Goal: Task Accomplishment & Management: Complete application form

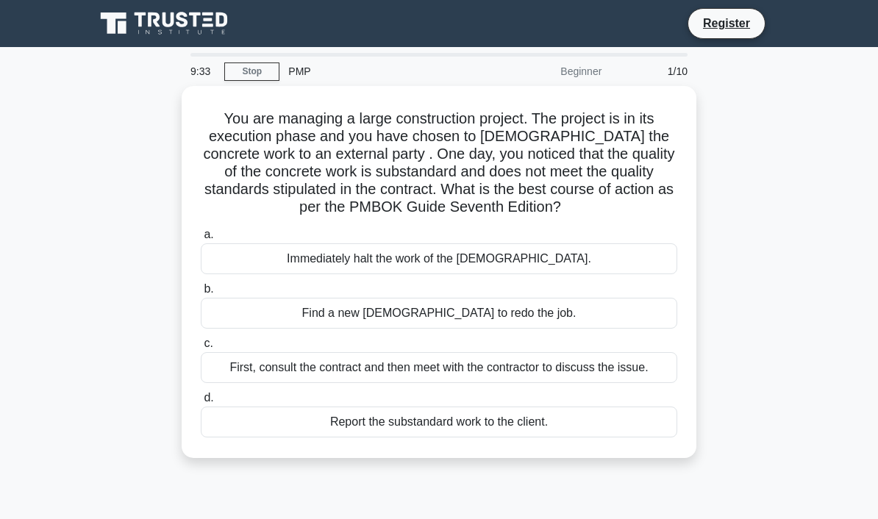
click at [604, 383] on div "First, consult the contract and then meet with the contractor to discuss the is…" at bounding box center [439, 367] width 477 height 31
click at [201, 349] on input "c. First, consult the contract and then meet with the contractor to discuss the…" at bounding box center [201, 344] width 0 height 10
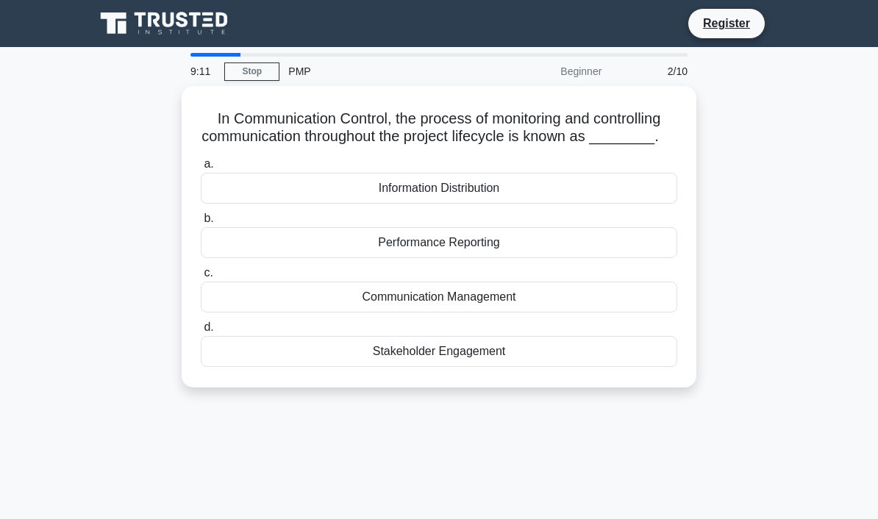
click at [586, 313] on div "Communication Management" at bounding box center [439, 297] width 477 height 31
click at [201, 278] on input "c. Communication Management" at bounding box center [201, 273] width 0 height 10
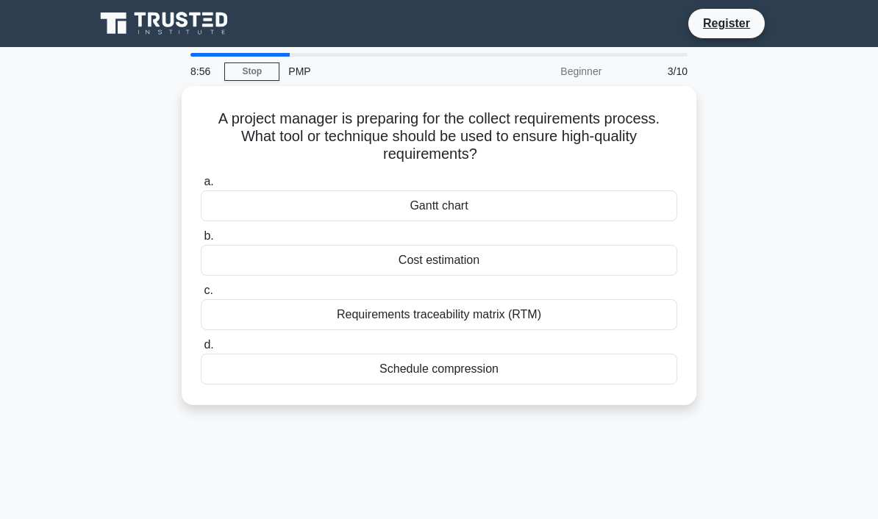
click at [615, 311] on div "Requirements traceability matrix (RTM)" at bounding box center [439, 314] width 477 height 31
click at [201, 296] on input "c. Requirements traceability matrix (RTM)" at bounding box center [201, 291] width 0 height 10
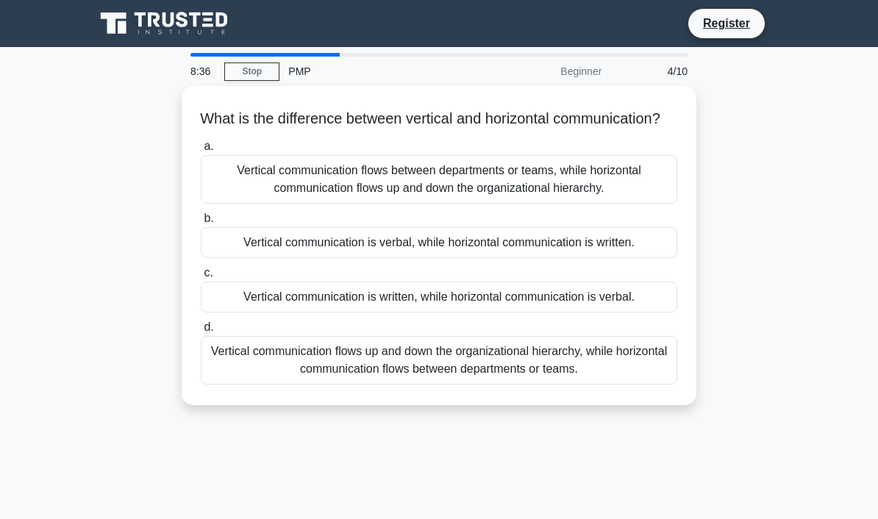
click at [553, 385] on div "Vertical communication flows up and down the organizational hierarchy, while ho…" at bounding box center [439, 360] width 477 height 49
click at [201, 332] on input "d. Vertical communication flows up and down the organizational hierarchy, while…" at bounding box center [201, 328] width 0 height 10
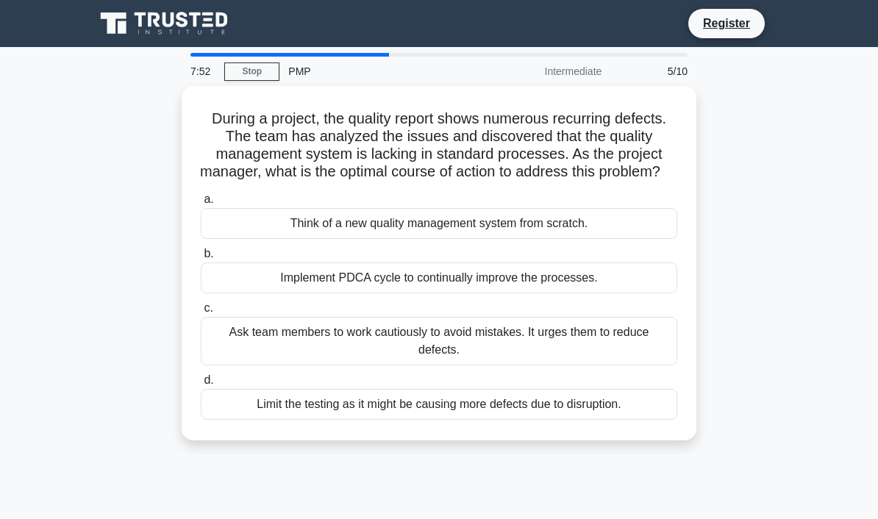
click at [599, 294] on div "Implement PDCA cycle to continually improve the processes." at bounding box center [439, 278] width 477 height 31
click at [201, 259] on input "b. Implement PDCA cycle to continually improve the processes." at bounding box center [201, 254] width 0 height 10
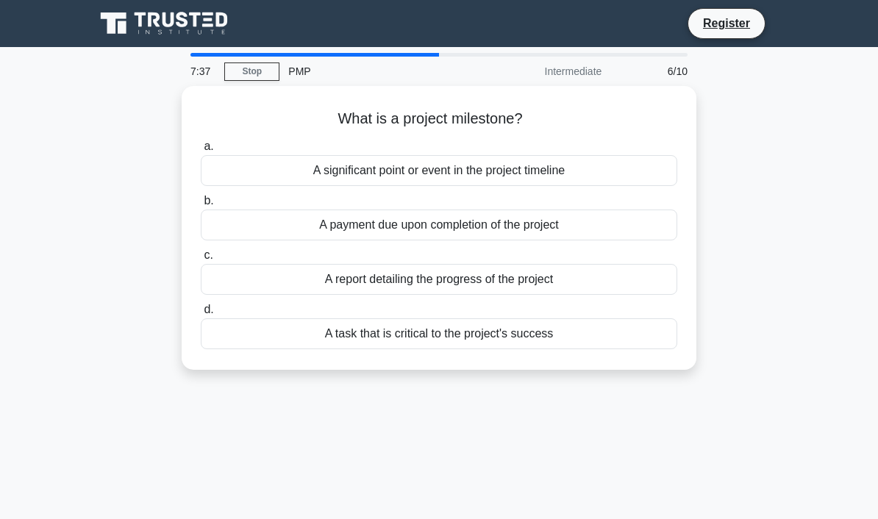
click at [618, 162] on div "A significant point or event in the project timeline" at bounding box center [439, 170] width 477 height 31
click at [201, 152] on input "a. A significant point or event in the project timeline" at bounding box center [201, 147] width 0 height 10
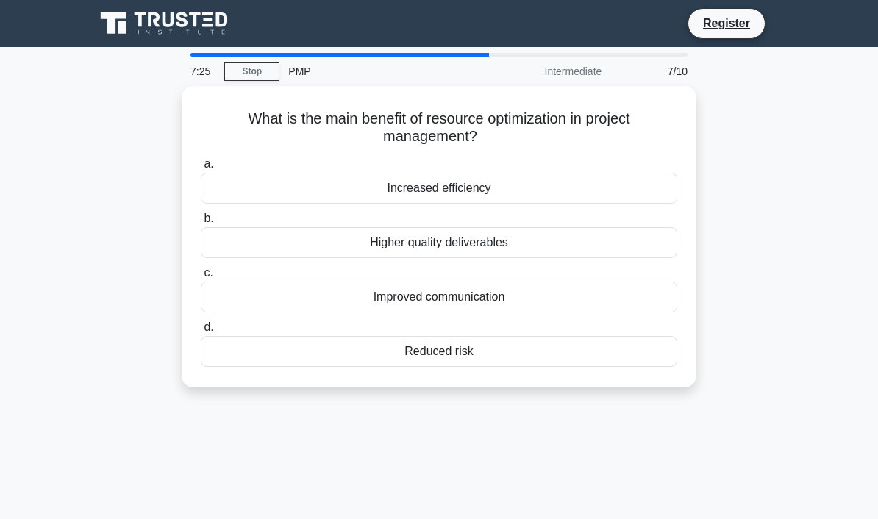
click at [591, 175] on div "Increased efficiency" at bounding box center [439, 188] width 477 height 31
click at [201, 169] on input "a. Increased efficiency" at bounding box center [201, 165] width 0 height 10
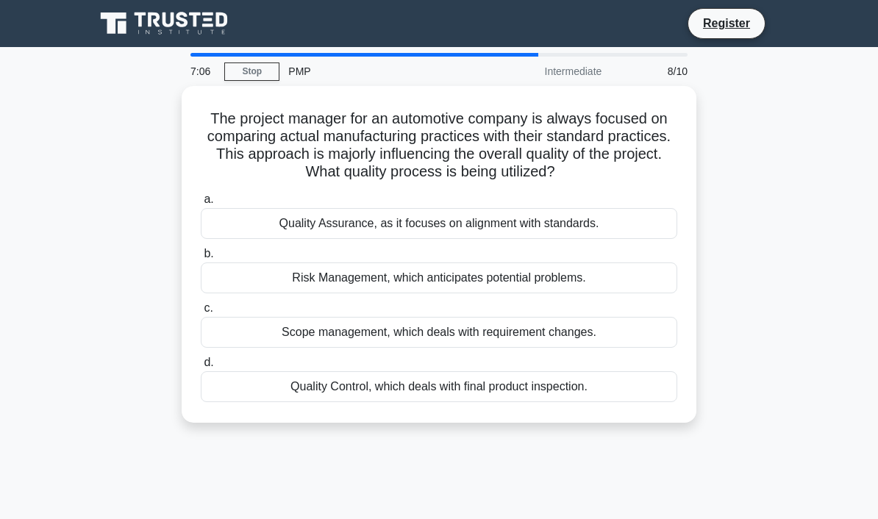
click at [631, 230] on div "Quality Assurance, as it focuses on alignment with standards." at bounding box center [439, 223] width 477 height 31
click at [201, 205] on input "a. Quality Assurance, as it focuses on alignment with standards." at bounding box center [201, 200] width 0 height 10
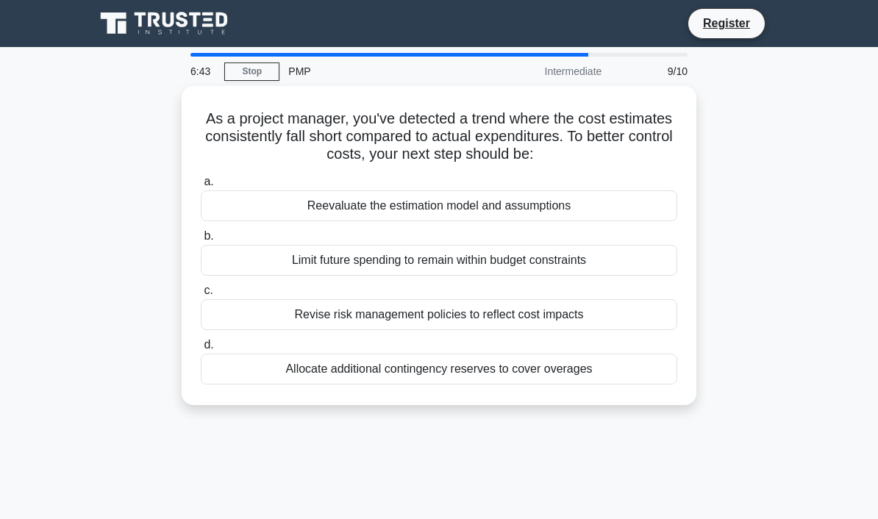
click at [609, 215] on div "Reevaluate the estimation model and assumptions" at bounding box center [439, 206] width 477 height 31
click at [201, 187] on input "a. Reevaluate the estimation model and assumptions" at bounding box center [201, 182] width 0 height 10
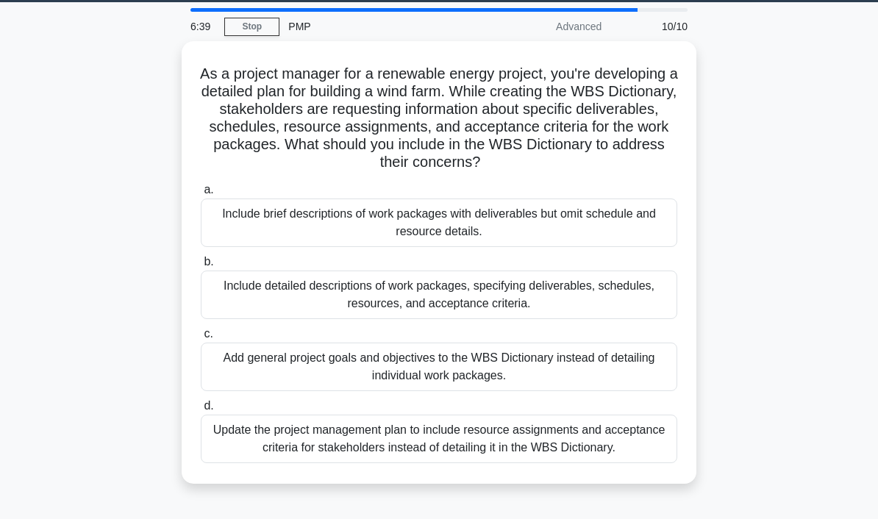
scroll to position [52, 0]
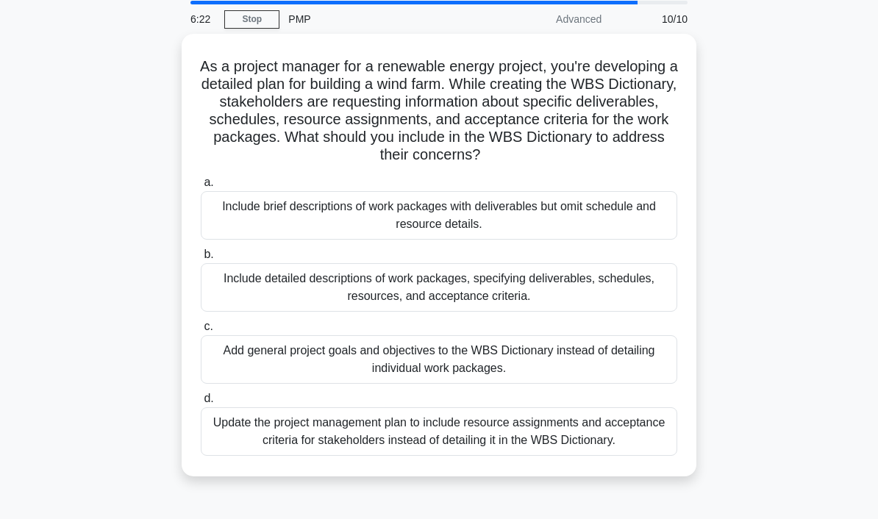
click at [616, 312] on div "Include detailed descriptions of work packages, specifying deliverables, schedu…" at bounding box center [439, 287] width 477 height 49
click at [201, 260] on input "b. Include detailed descriptions of work packages, specifying deliverables, sch…" at bounding box center [201, 255] width 0 height 10
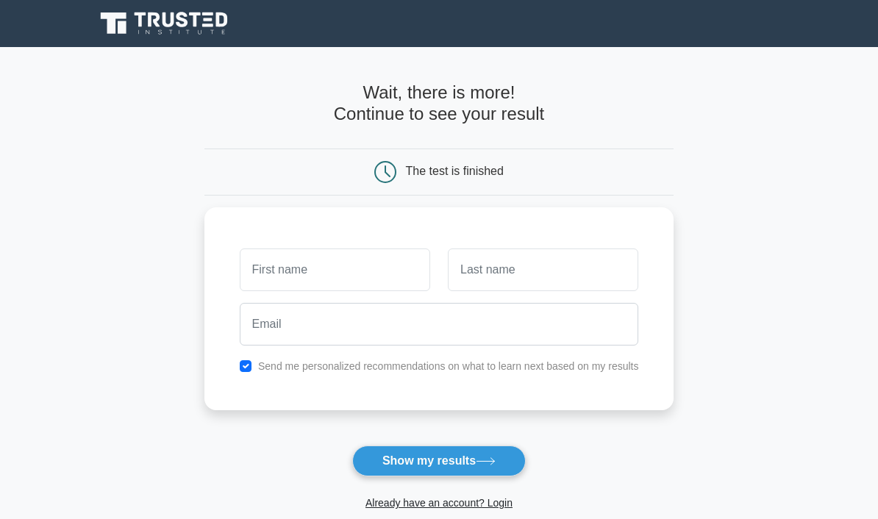
click at [372, 286] on input "text" at bounding box center [335, 270] width 191 height 43
click at [240, 361] on input "checkbox" at bounding box center [246, 366] width 12 height 12
checkbox input "false"
click at [330, 266] on input "text" at bounding box center [335, 270] width 191 height 43
click at [399, 260] on input "text" at bounding box center [335, 270] width 191 height 43
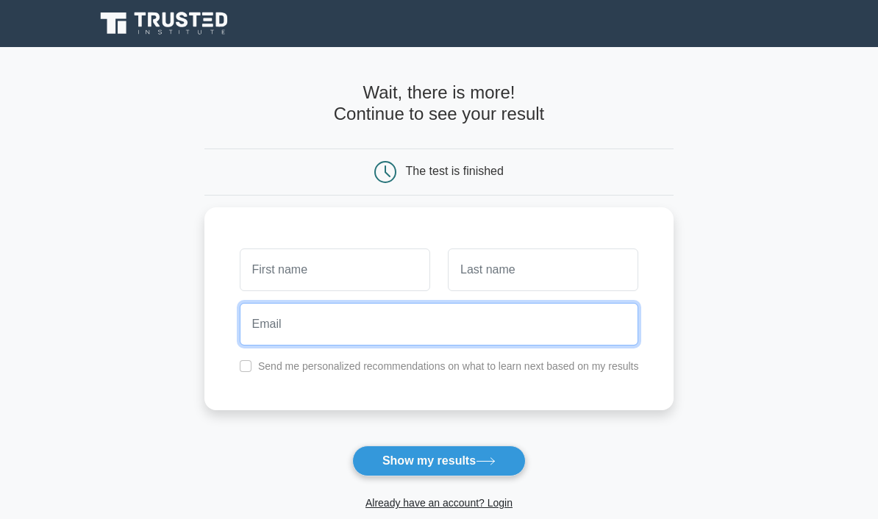
click at [517, 335] on input "email" at bounding box center [439, 324] width 399 height 43
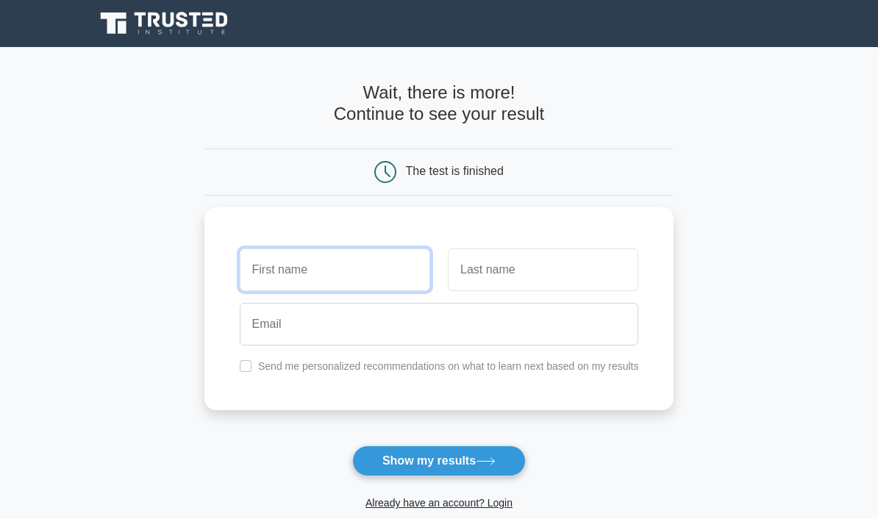
click at [398, 266] on input "text" at bounding box center [335, 270] width 191 height 43
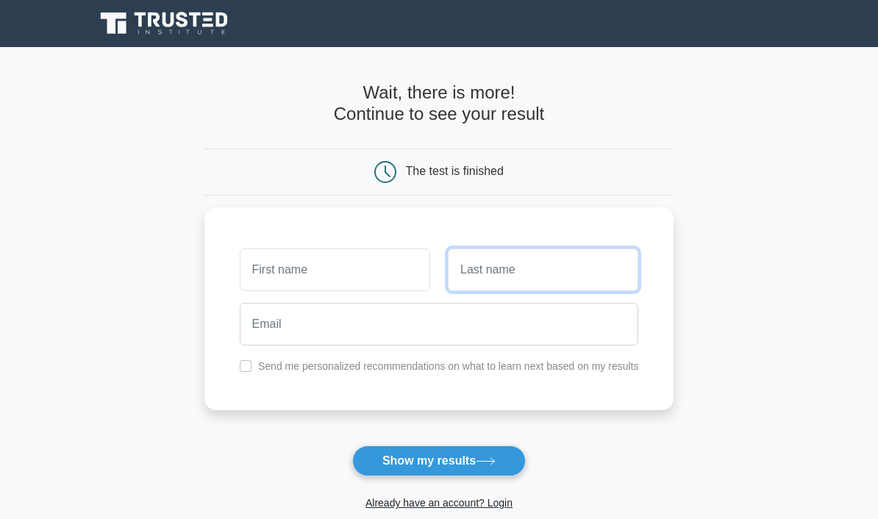
click at [577, 267] on input "text" at bounding box center [543, 270] width 191 height 43
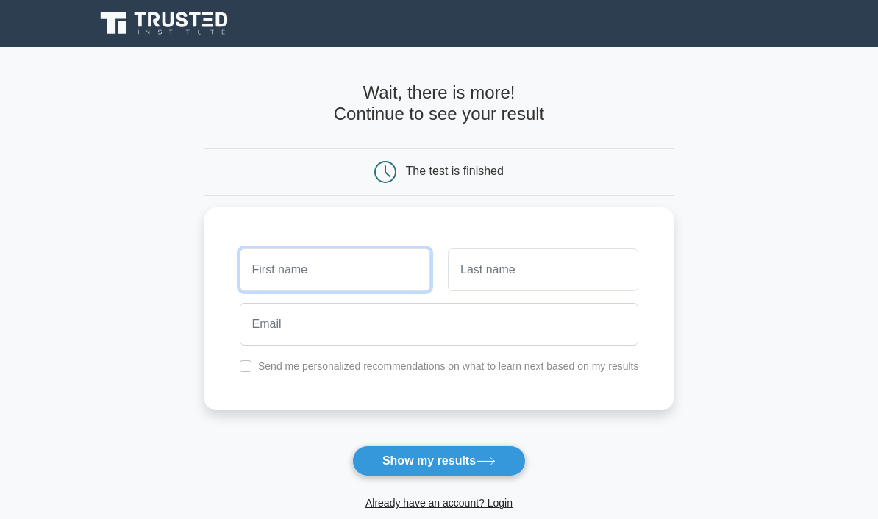
click at [240, 275] on input "text" at bounding box center [335, 270] width 191 height 43
type input "A"
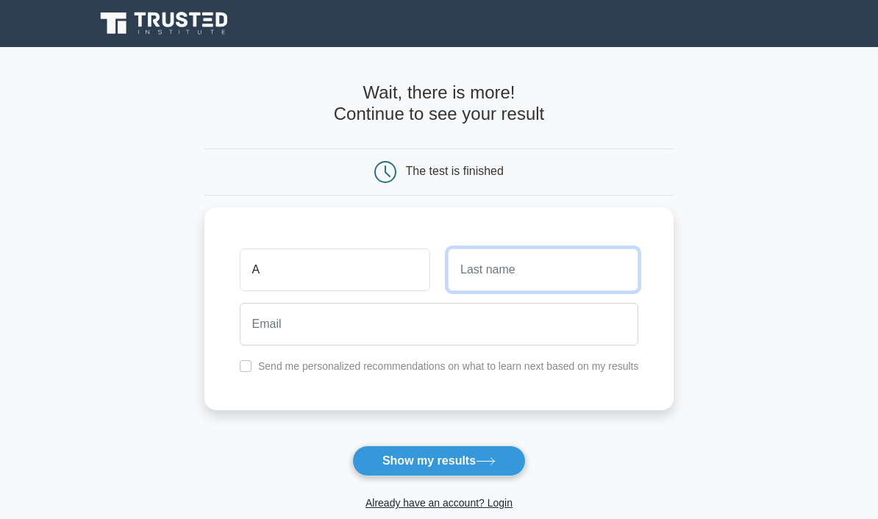
click at [528, 263] on input "text" at bounding box center [543, 270] width 191 height 43
type input "B"
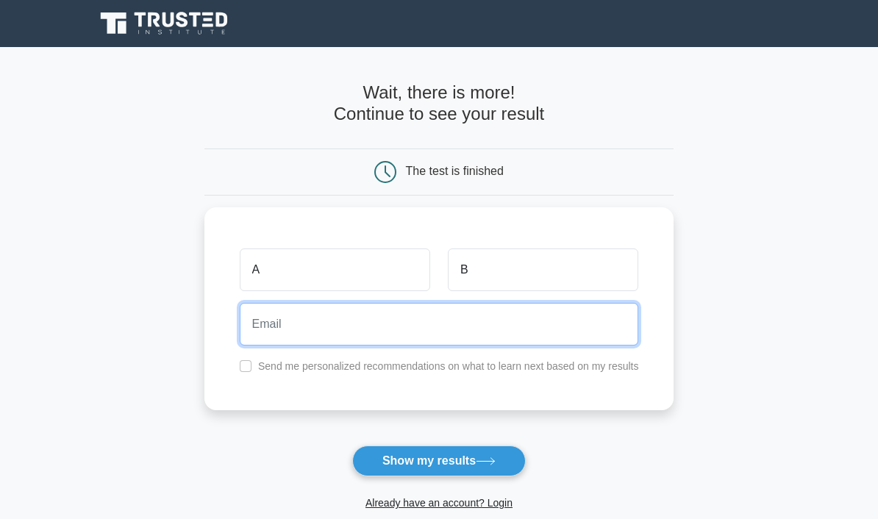
click at [347, 328] on input "email" at bounding box center [439, 324] width 399 height 43
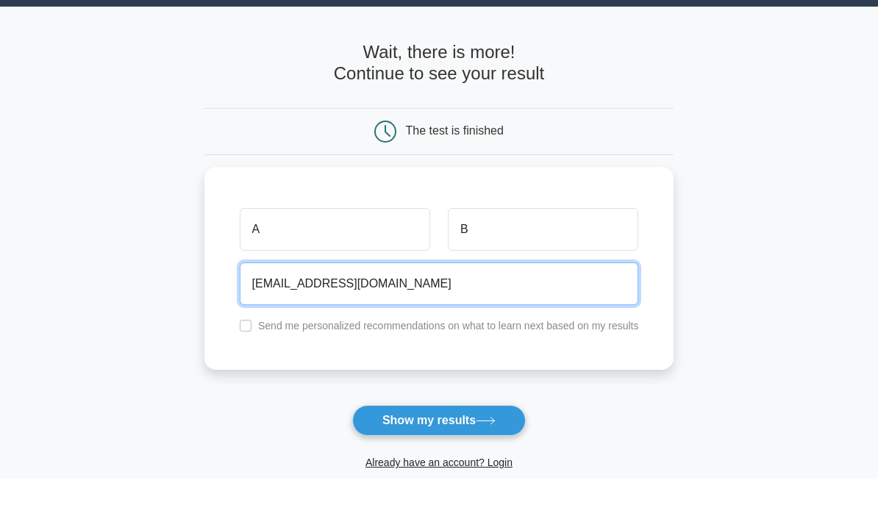
type input "[EMAIL_ADDRESS][DOMAIN_NAME]"
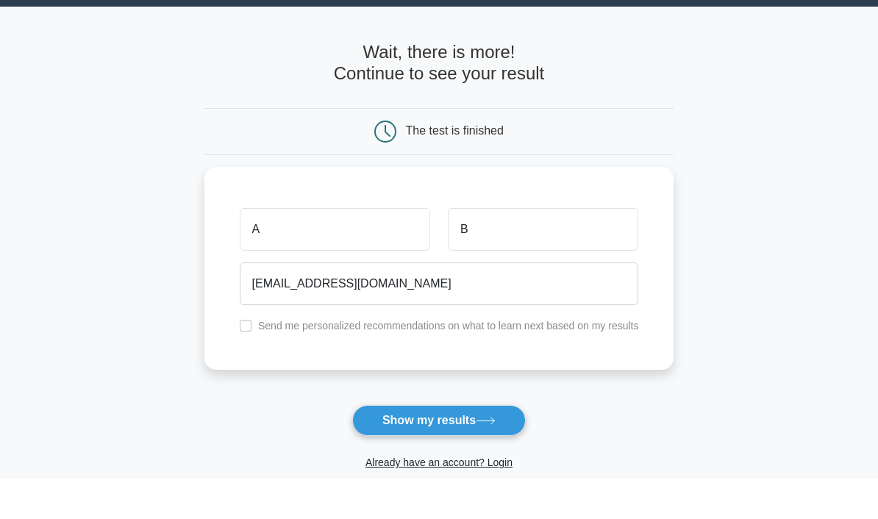
click at [503, 446] on button "Show my results" at bounding box center [439, 461] width 174 height 31
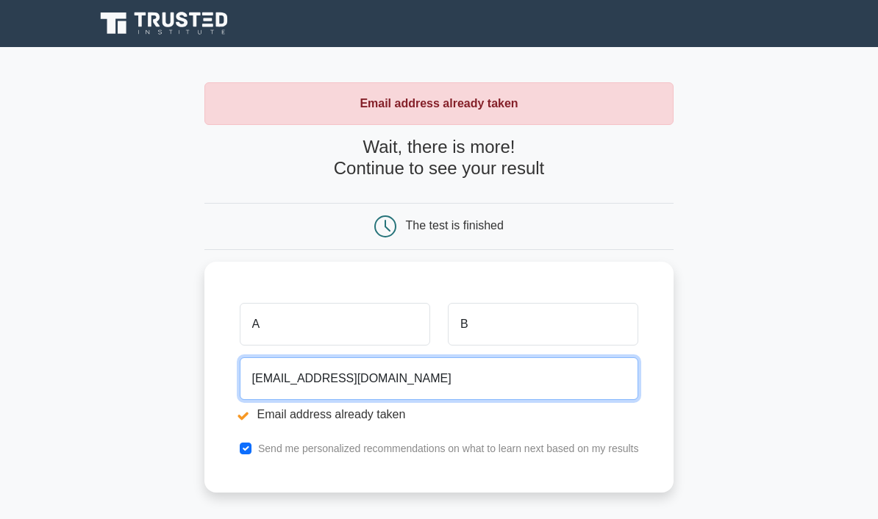
click at [389, 383] on input "[EMAIL_ADDRESS][DOMAIN_NAME]" at bounding box center [439, 379] width 399 height 43
click at [355, 360] on input "abc@gmail.com" at bounding box center [439, 379] width 399 height 43
click at [338, 372] on input "abc@gmail.com" at bounding box center [439, 379] width 399 height 43
click at [240, 382] on input "abc@gmail.com" at bounding box center [439, 379] width 399 height 43
click at [240, 374] on input "@gmail.com" at bounding box center [439, 379] width 399 height 43
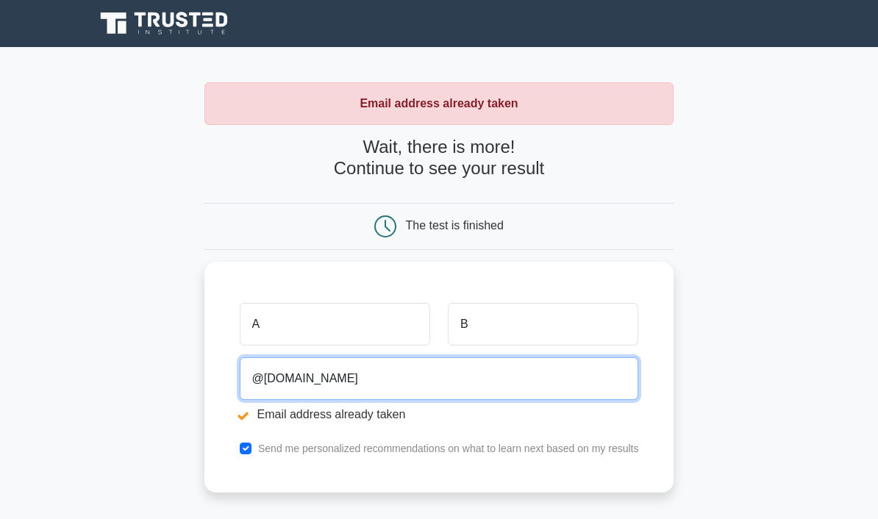
paste input "abc"
type input "abc"
click at [244, 370] on input "abc" at bounding box center [439, 379] width 399 height 43
type input "Npakornsutthirat@gmail.com"
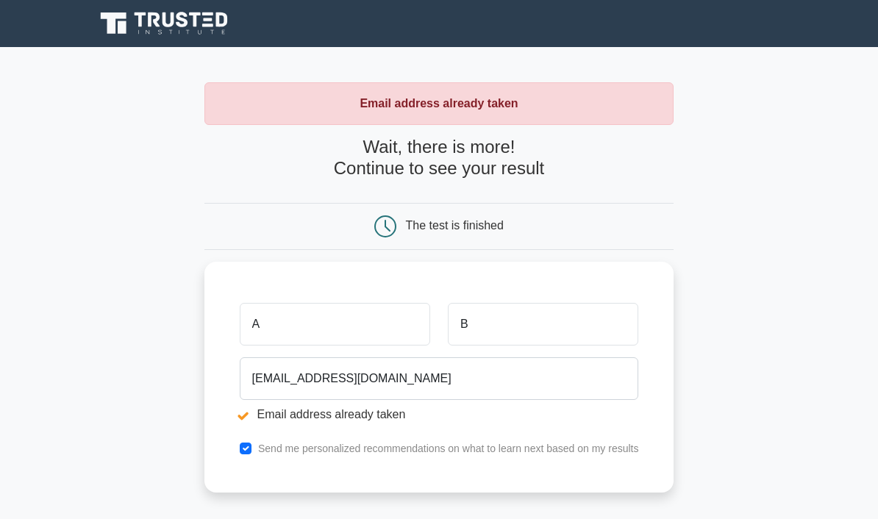
click at [240, 443] on input "checkbox" at bounding box center [246, 449] width 12 height 12
checkbox input "false"
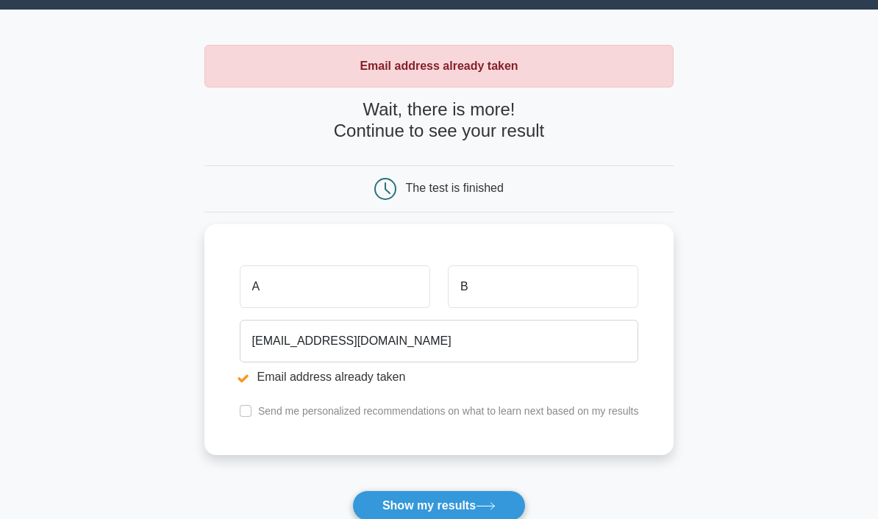
click at [488, 507] on icon at bounding box center [486, 507] width 20 height 8
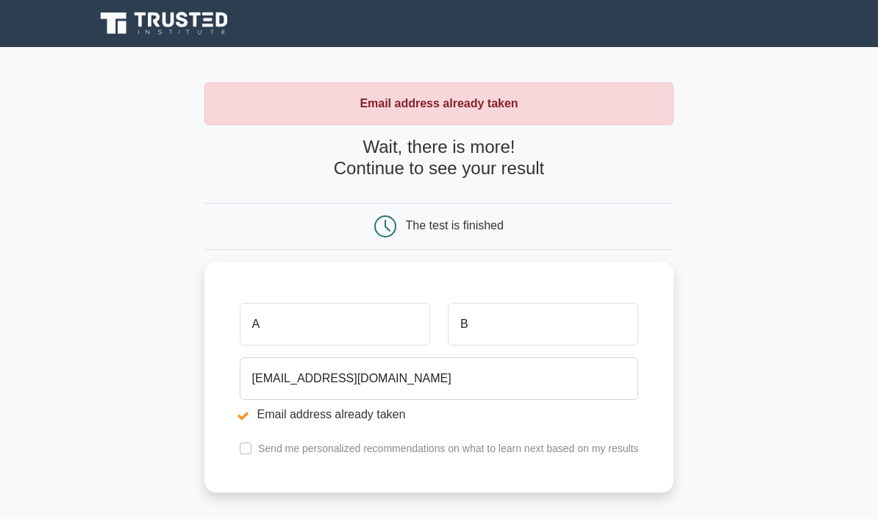
scroll to position [98, 0]
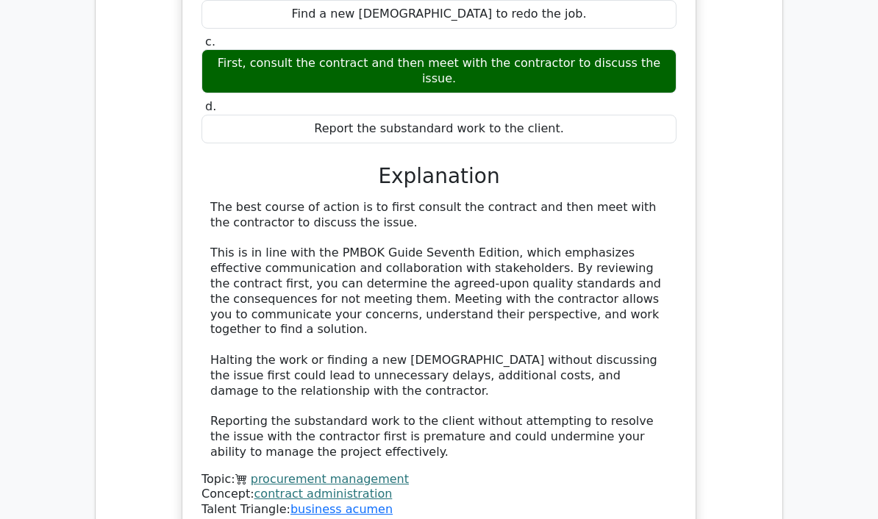
scroll to position [1944, 0]
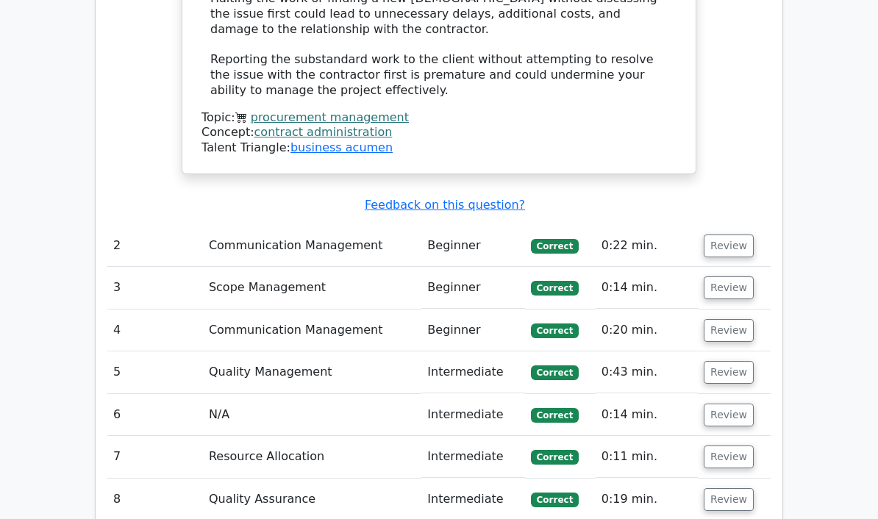
click at [734, 405] on button "Review" at bounding box center [729, 416] width 50 height 23
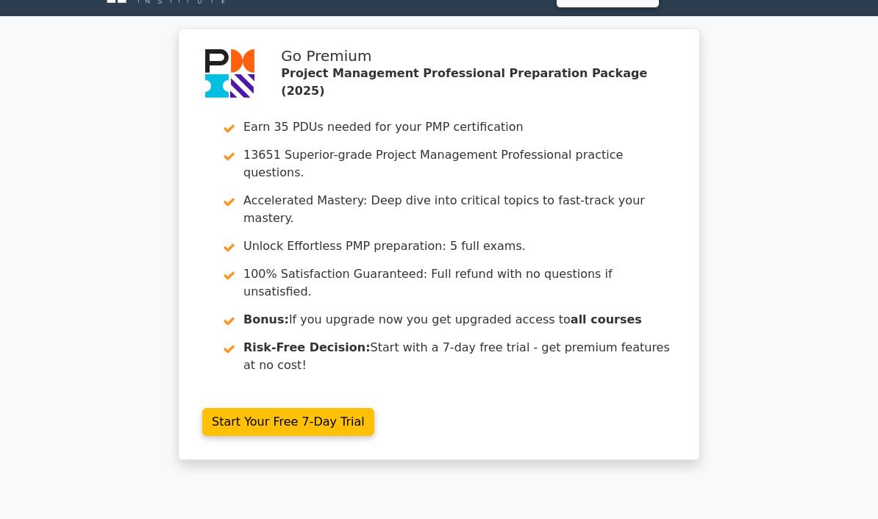
scroll to position [0, 0]
